Goal: Navigation & Orientation: Find specific page/section

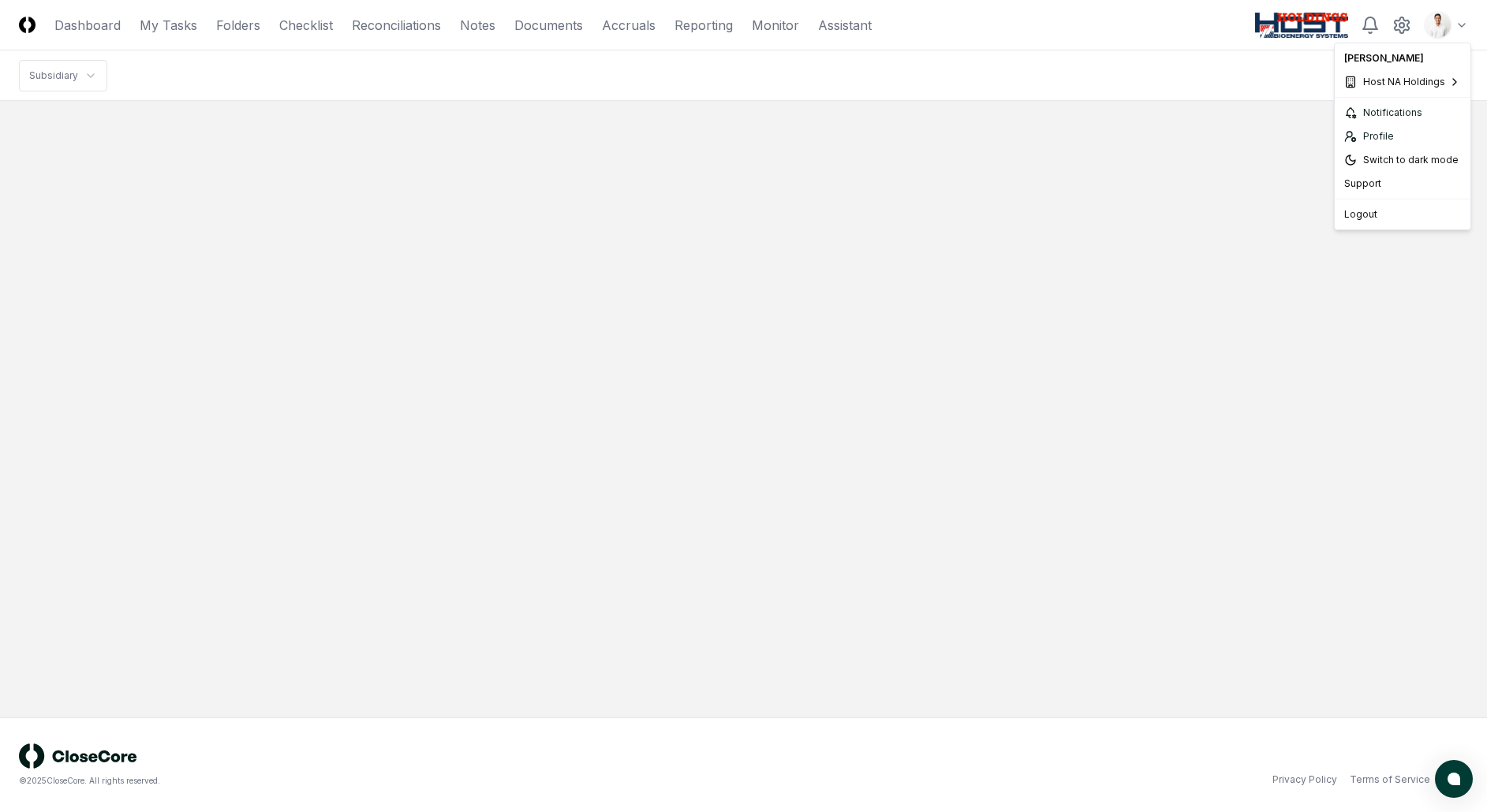
click at [1440, 29] on html "CloseCore Dashboard My Tasks Folders Checklist Reconciliations Notes Documents …" at bounding box center [744, 406] width 1487 height 812
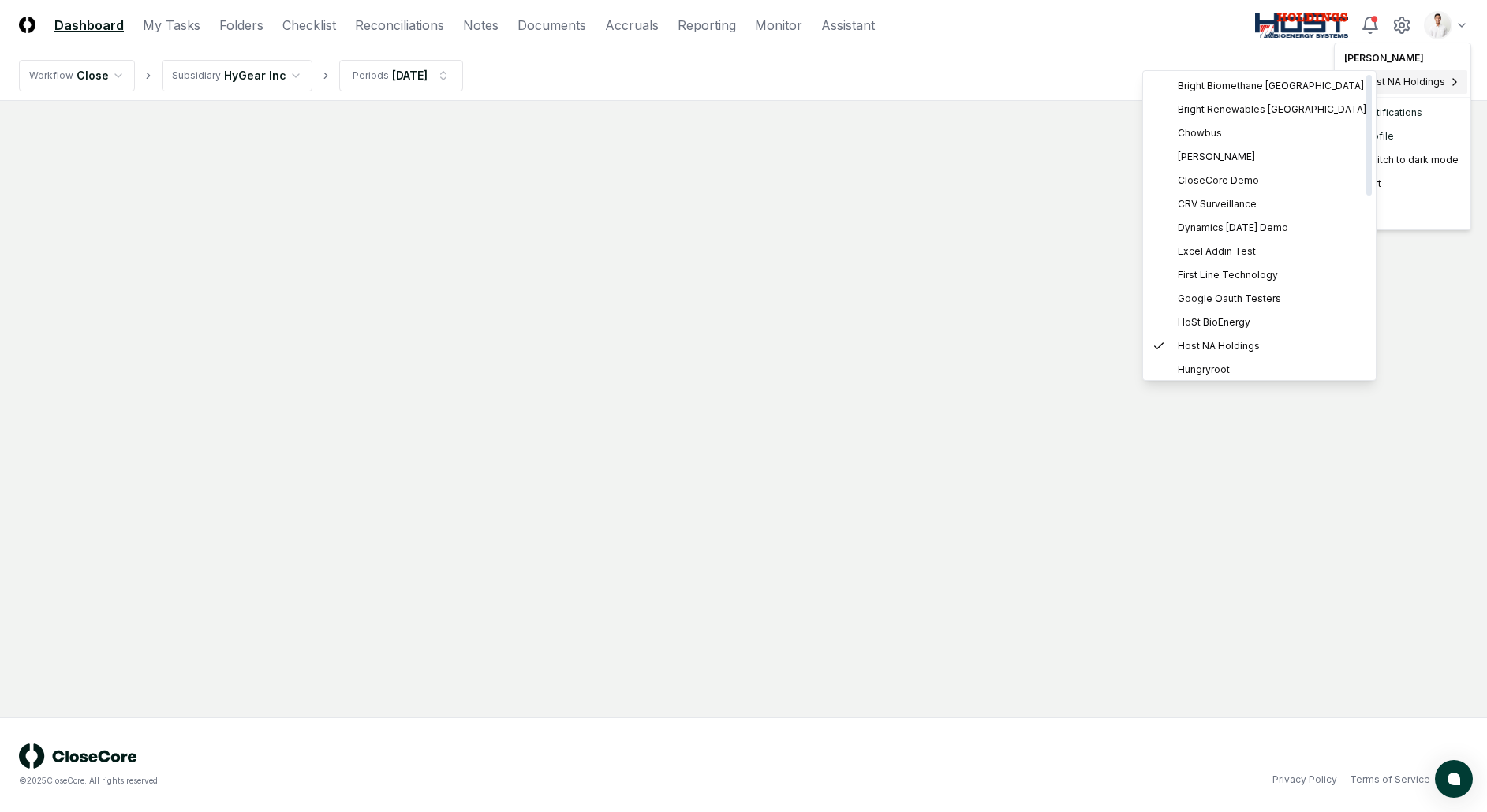
click at [641, 90] on html "CloseCore Dashboard My Tasks Folders Checklist Reconciliations Notes Documents …" at bounding box center [744, 406] width 1487 height 812
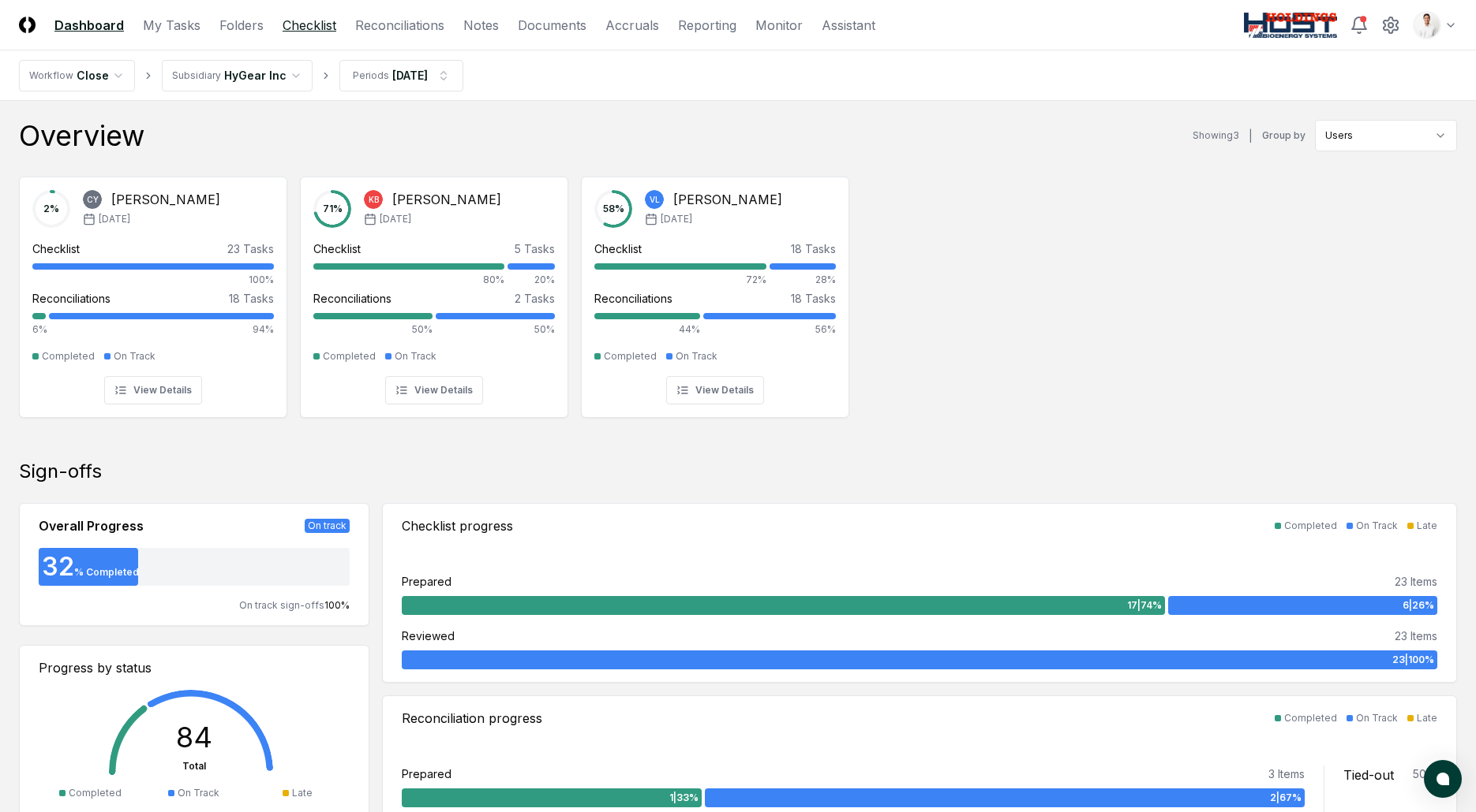
click at [308, 23] on link "Checklist" at bounding box center [310, 25] width 54 height 19
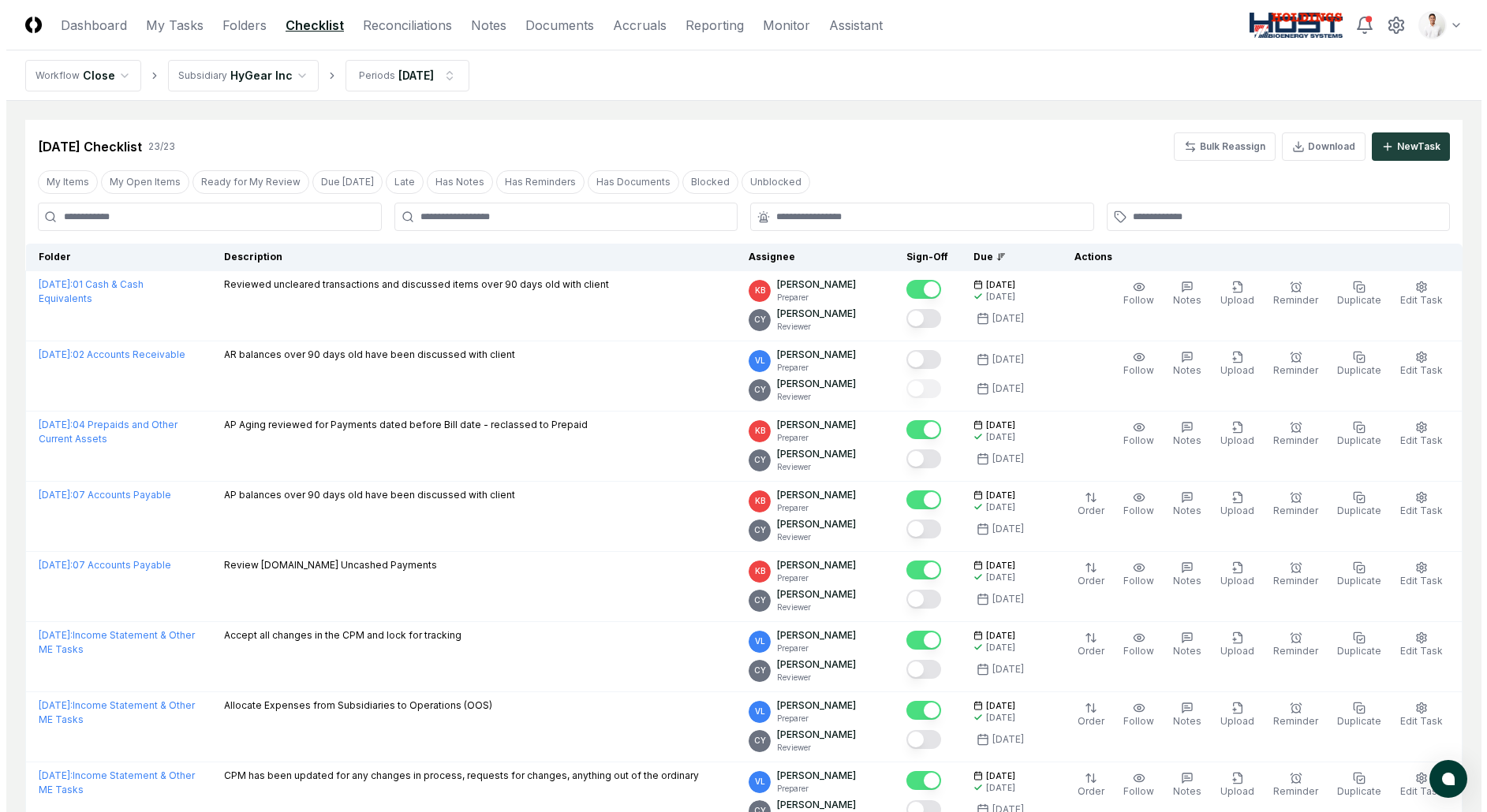
scroll to position [7, 0]
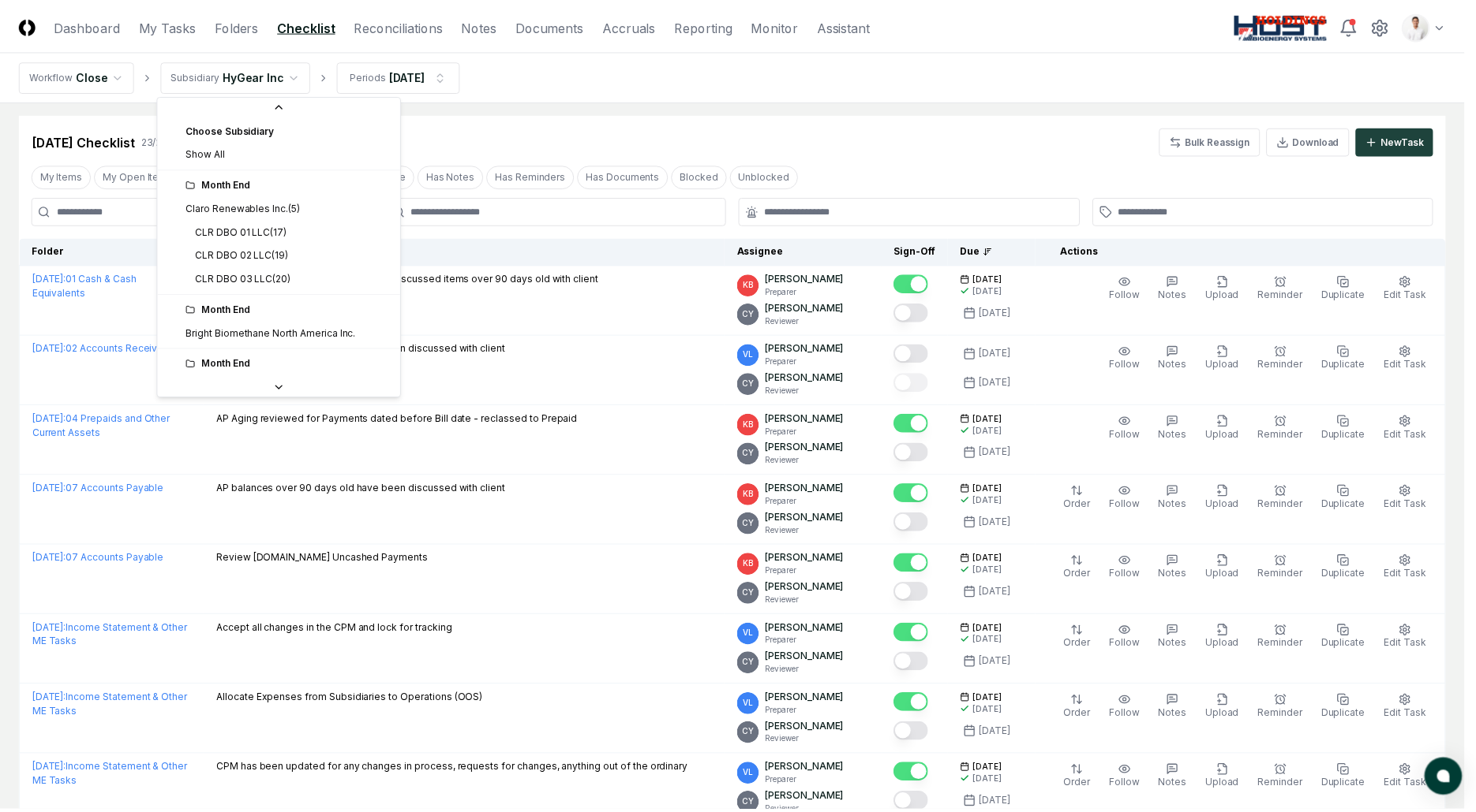
scroll to position [185, 0]
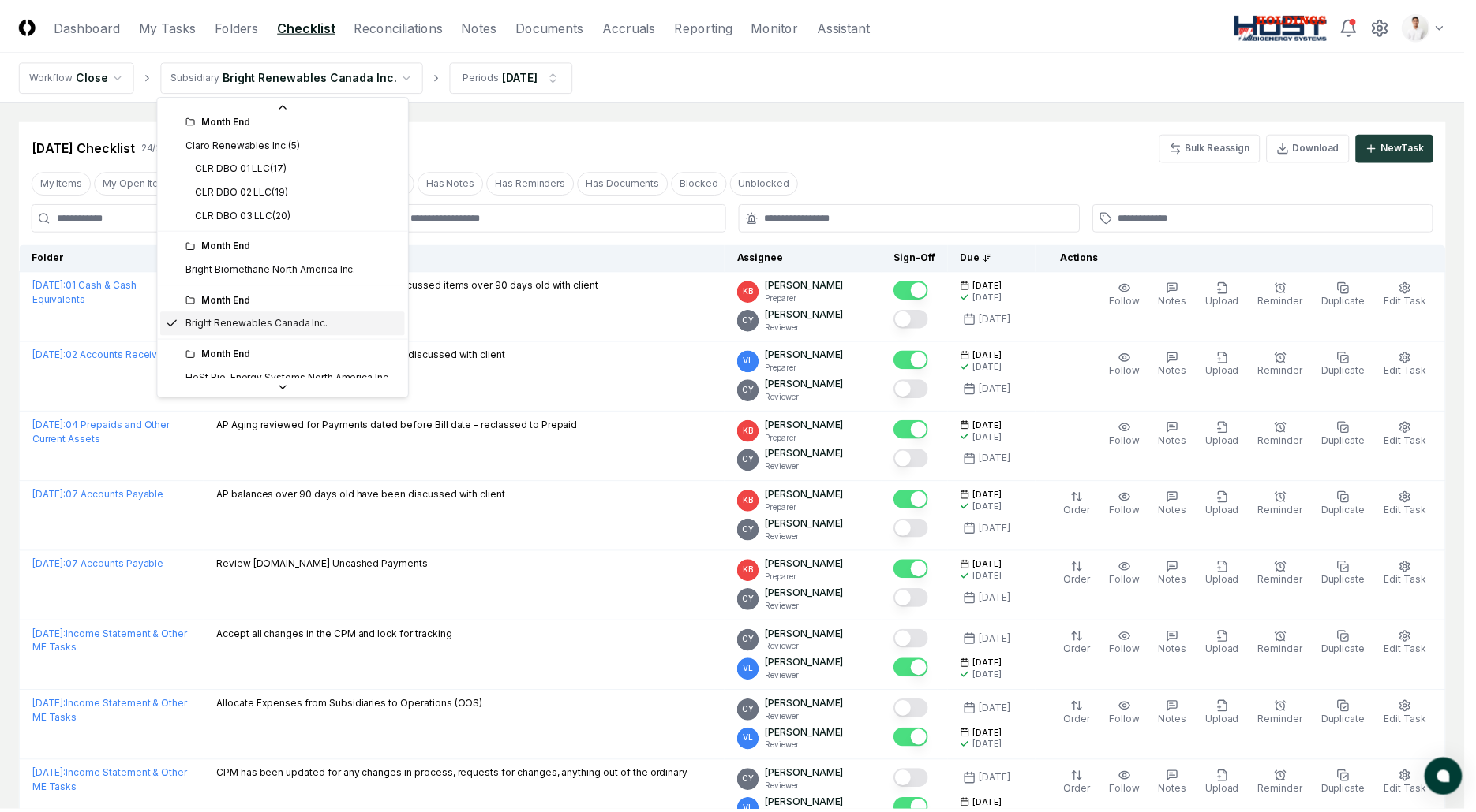
scroll to position [100, 0]
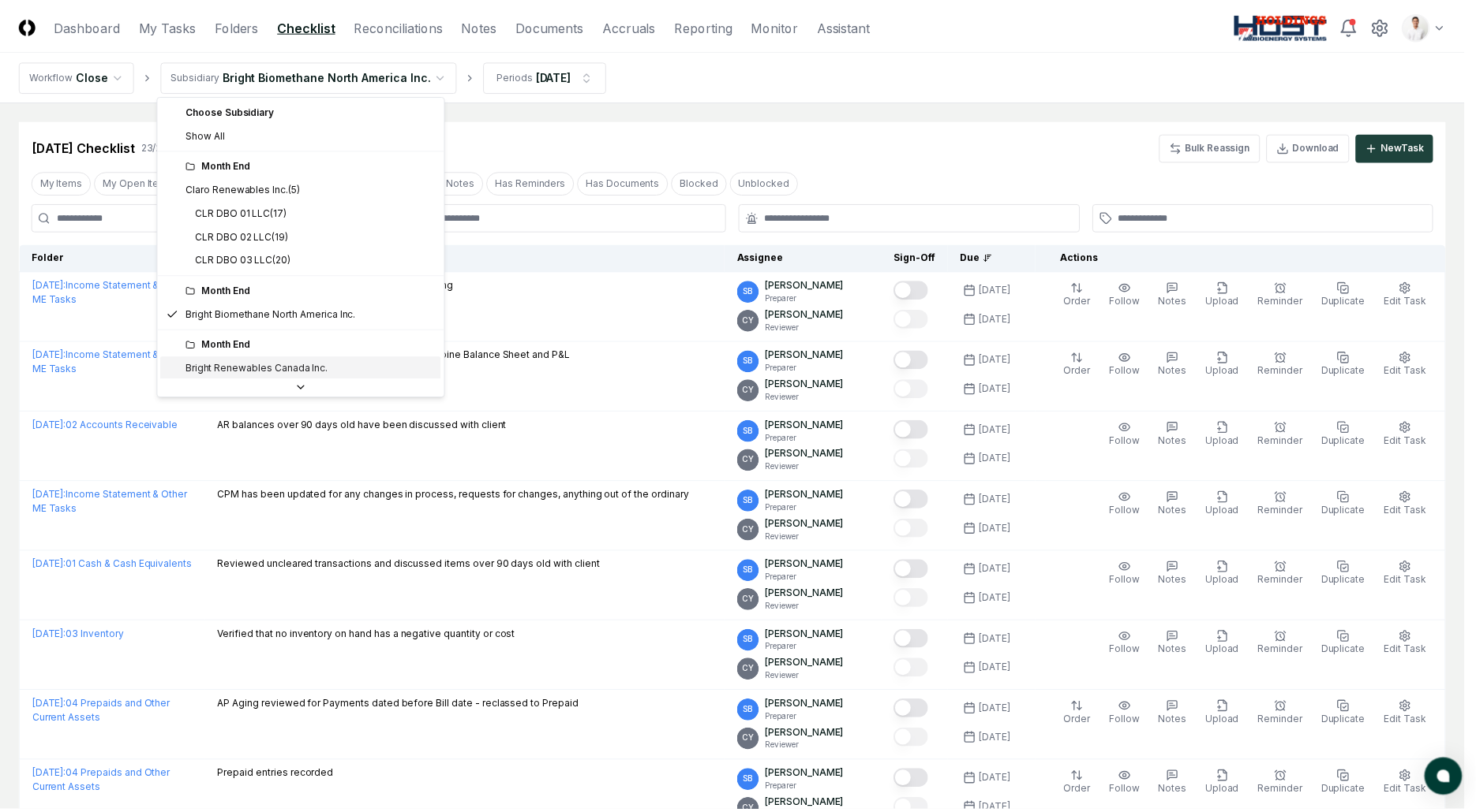
scroll to position [169, 0]
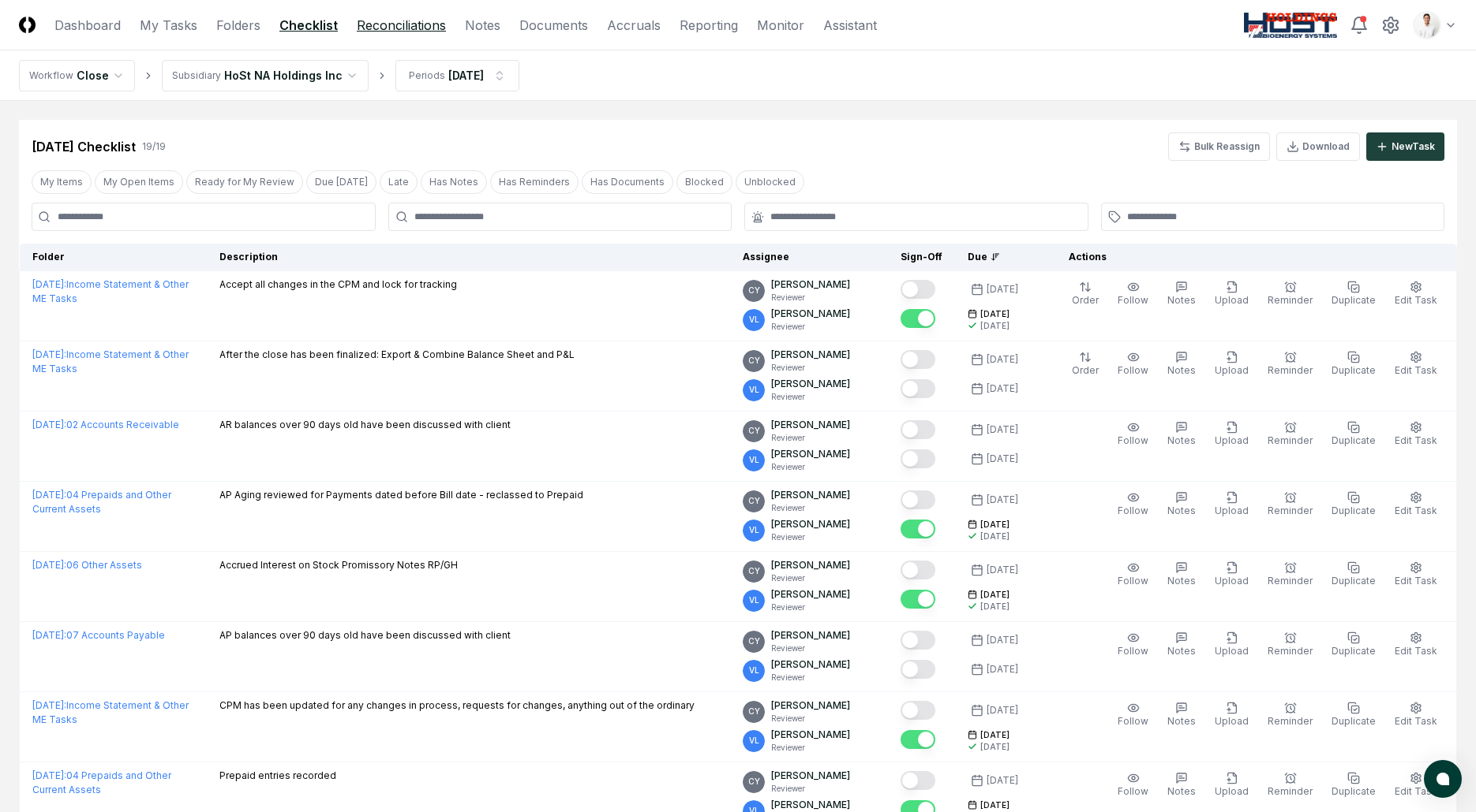
click at [395, 29] on link "Reconciliations" at bounding box center [401, 25] width 90 height 19
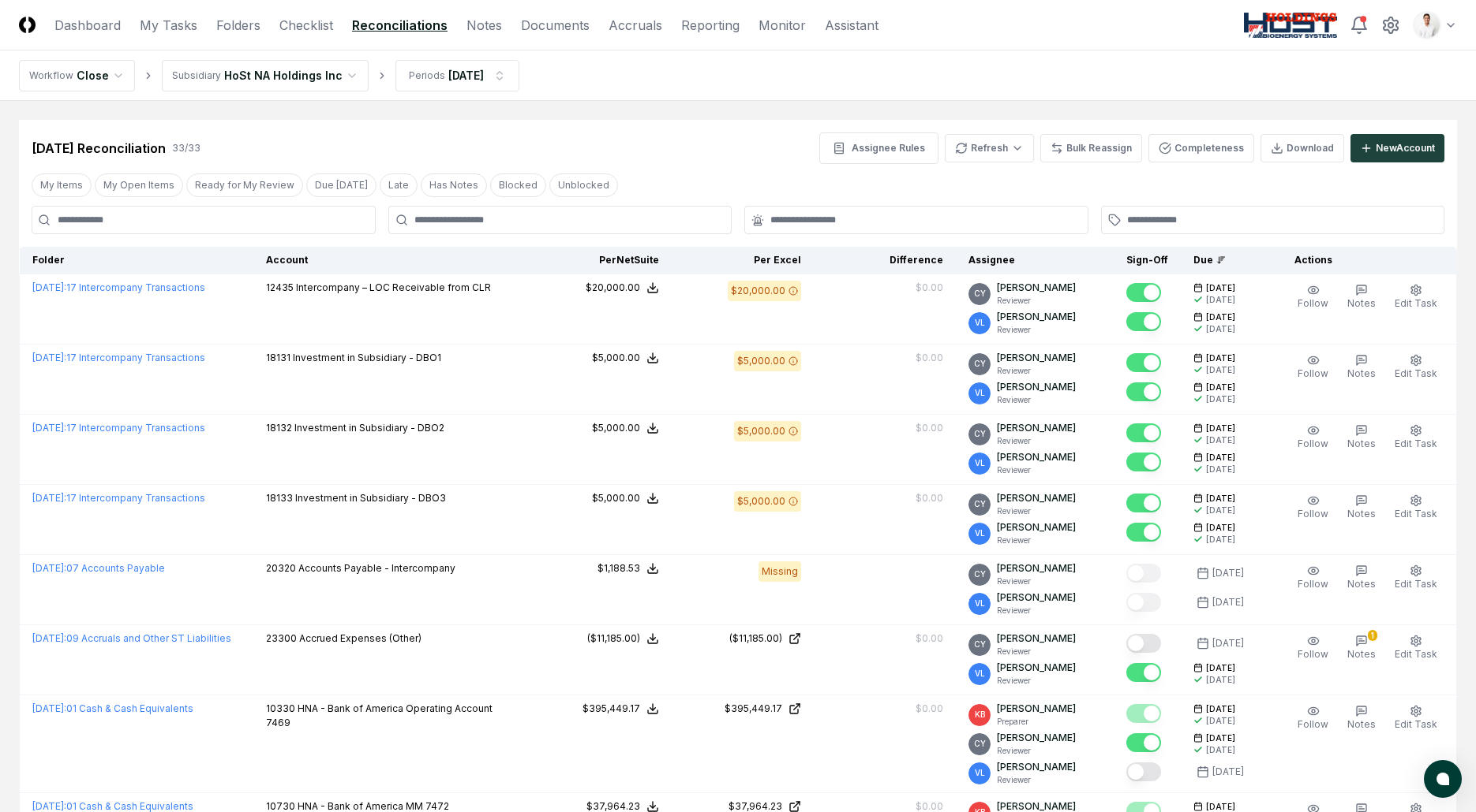
click at [720, 71] on nav "Workflow Close Subsidiary HoSt NA Holdings Inc Periods Aug 2025" at bounding box center [738, 75] width 1476 height 50
